Goal: Download file/media

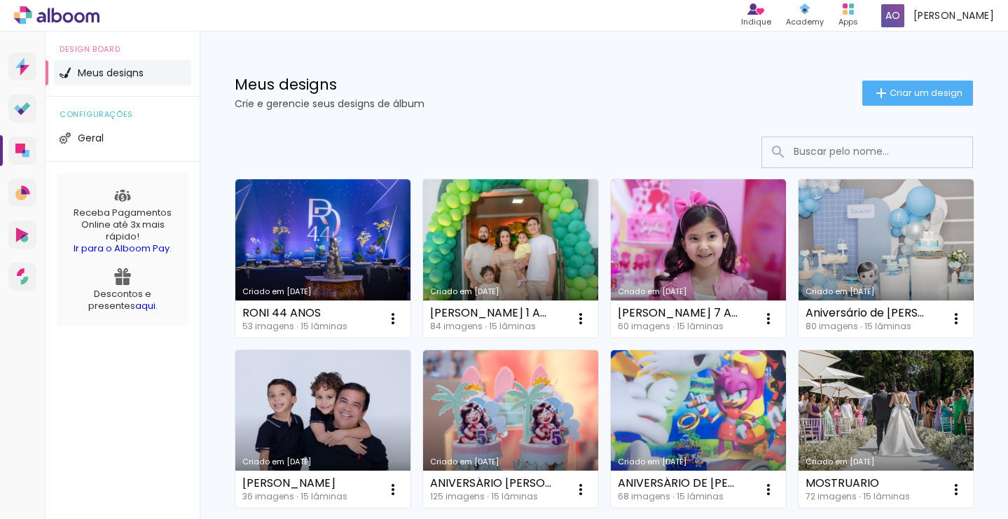
click at [832, 384] on link "Criado em [DATE]" at bounding box center [885, 429] width 175 height 158
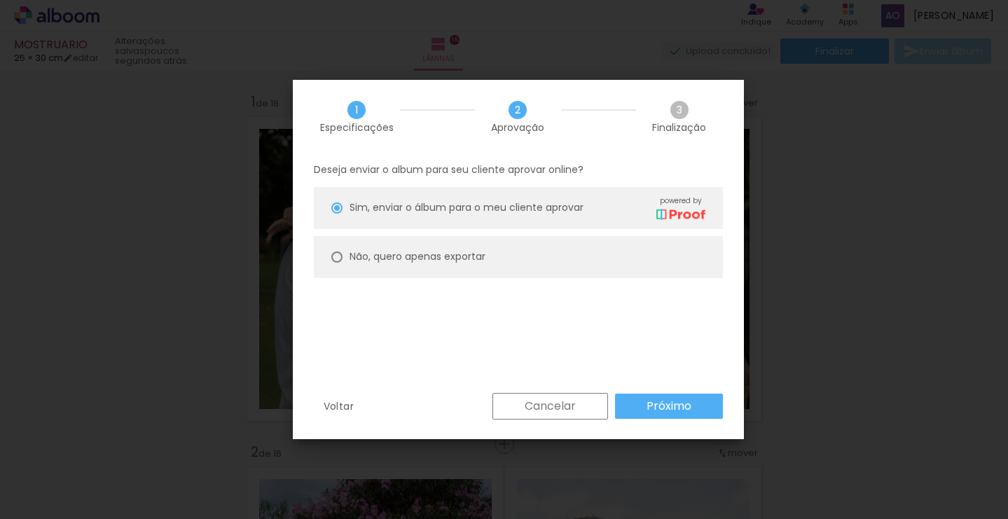
click at [646, 244] on paper-radio-button "Não, quero apenas exportar" at bounding box center [518, 257] width 409 height 42
type paper-radio-button "on"
click at [636, 259] on paper-radio-button "Não, quero apenas exportar" at bounding box center [518, 256] width 409 height 42
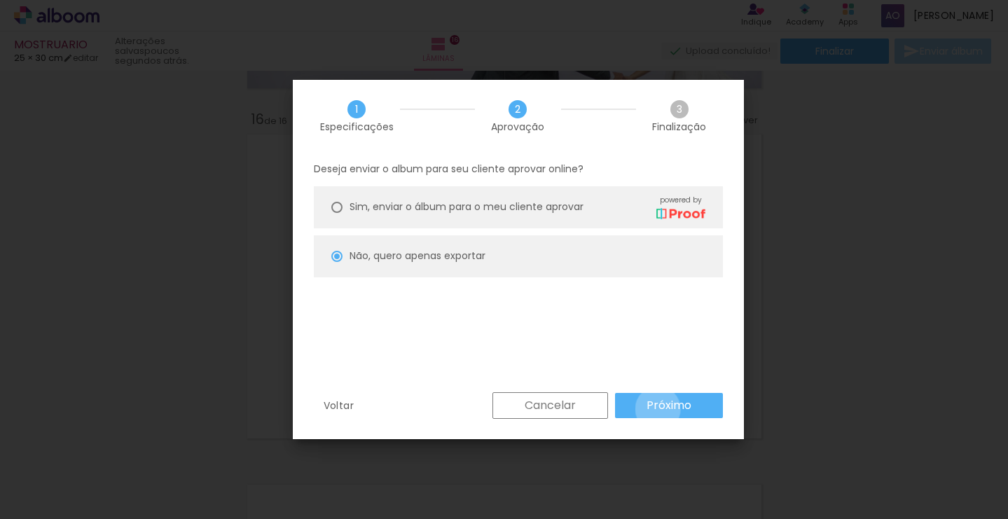
click at [0, 0] on slot "Próximo" at bounding box center [0, 0] width 0 height 0
type input "Alta, 300 DPI"
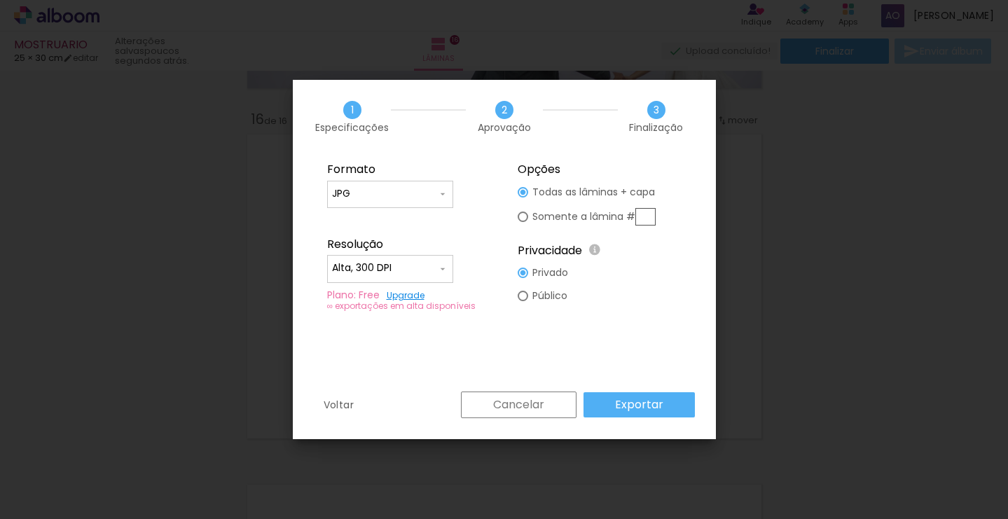
click at [648, 211] on input "text" at bounding box center [645, 217] width 20 height 18
type paper-radio-button "on"
type input "16"
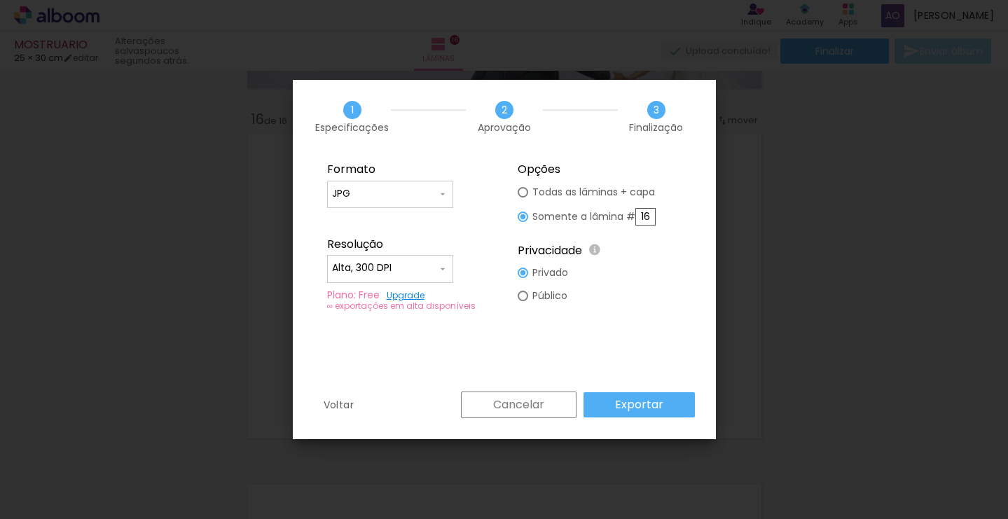
click at [0, 0] on slot "Exportar" at bounding box center [0, 0] width 0 height 0
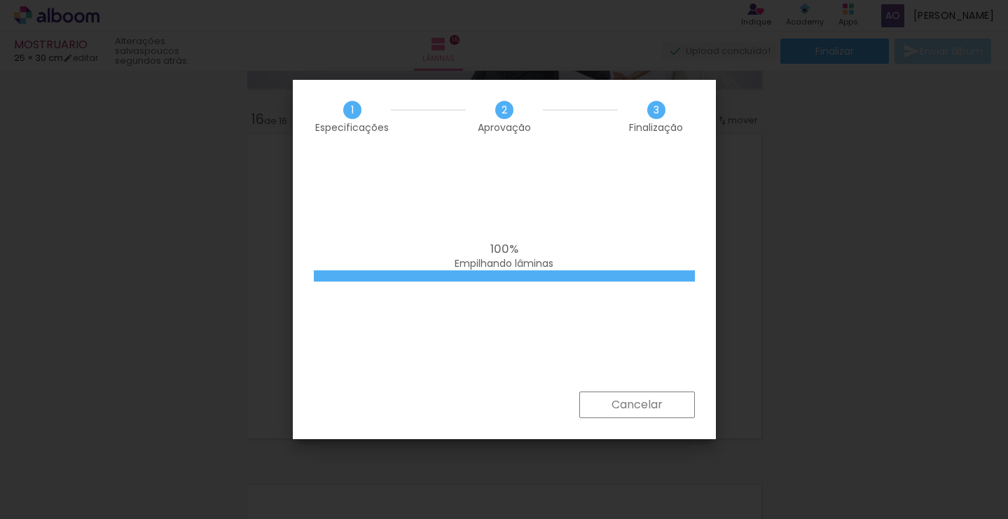
click at [695, 352] on div "100% Empilhando lâminas" at bounding box center [504, 272] width 423 height 238
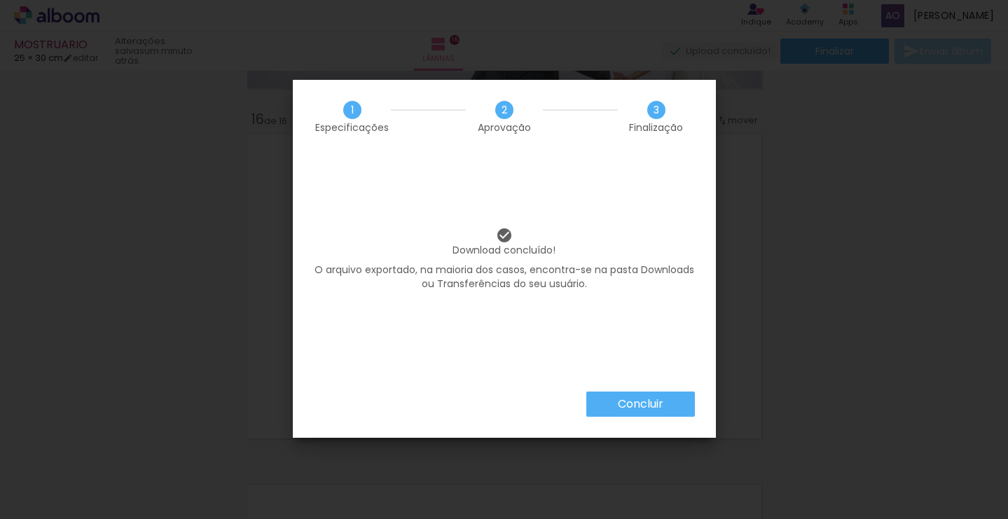
click at [695, 352] on div "Download concluído! O arquivo exportado, na maioria dos casos, encontra-se na p…" at bounding box center [504, 272] width 423 height 238
click at [0, 0] on slot "Concluir" at bounding box center [0, 0] width 0 height 0
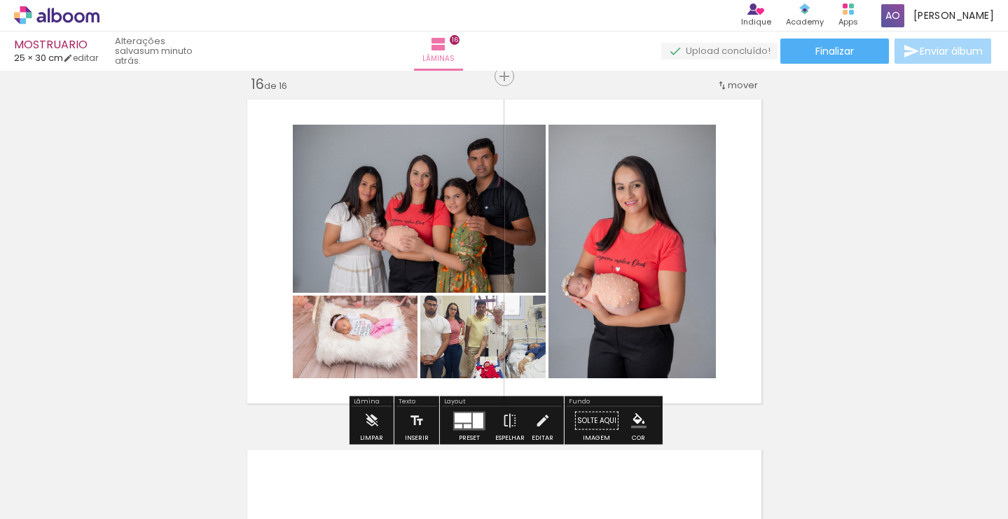
scroll to position [5268, 0]
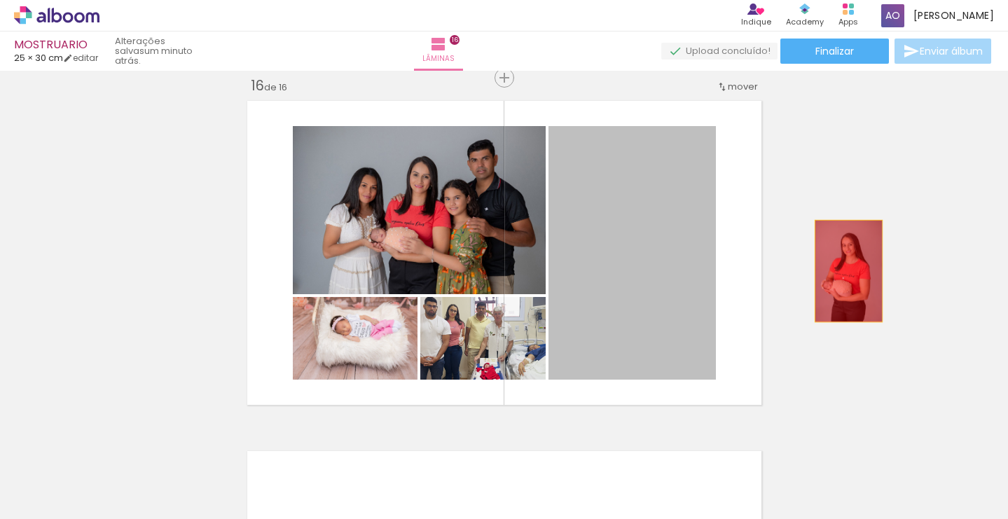
drag, startPoint x: 639, startPoint y: 263, endPoint x: 848, endPoint y: 271, distance: 208.8
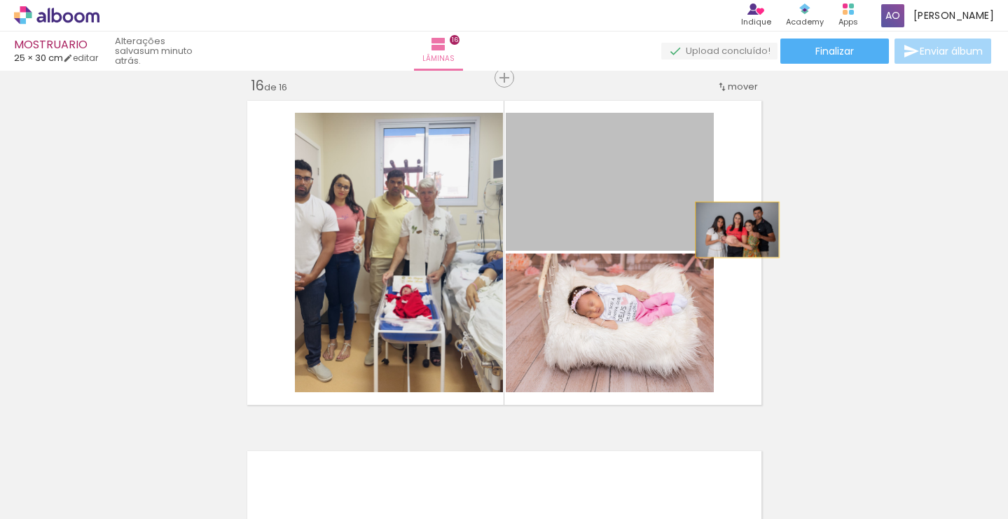
drag, startPoint x: 615, startPoint y: 239, endPoint x: 645, endPoint y: 220, distance: 35.3
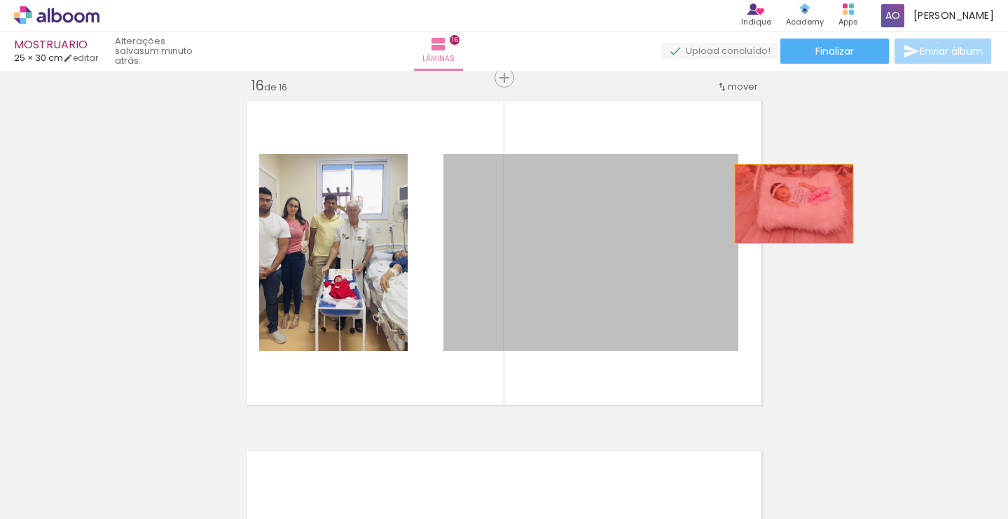
drag, startPoint x: 599, startPoint y: 209, endPoint x: 793, endPoint y: 204, distance: 194.0
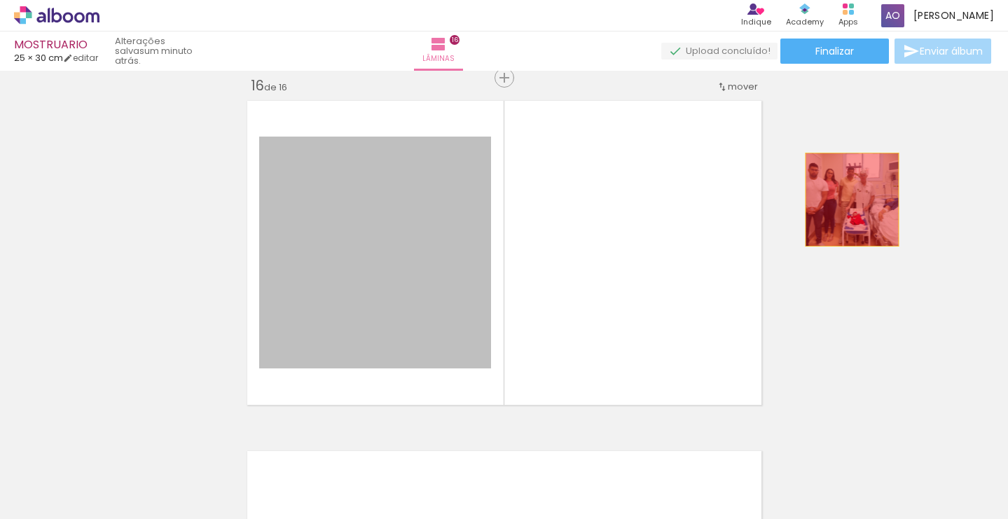
drag, startPoint x: 433, startPoint y: 218, endPoint x: 879, endPoint y: 200, distance: 446.4
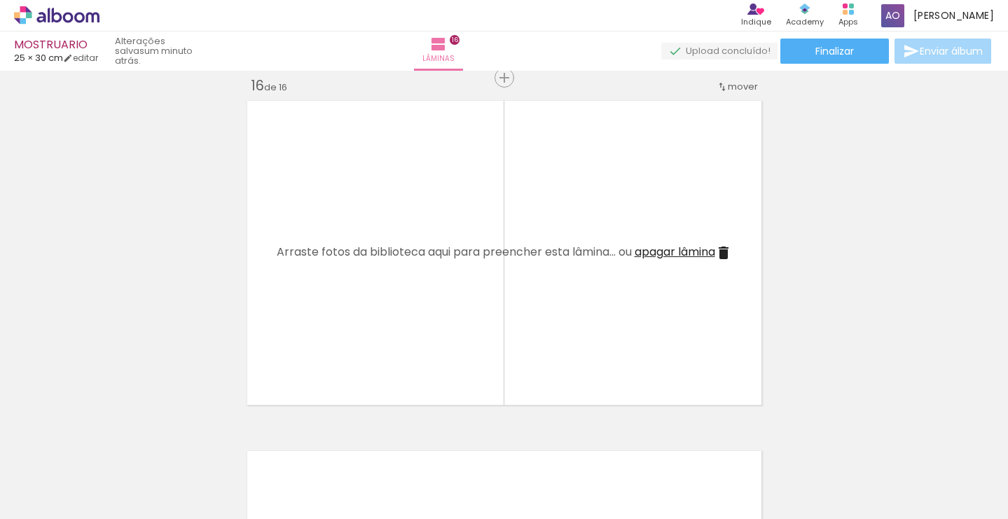
click at [698, 254] on span "apagar lâmina" at bounding box center [674, 252] width 81 height 16
